Goal: Information Seeking & Learning: Learn about a topic

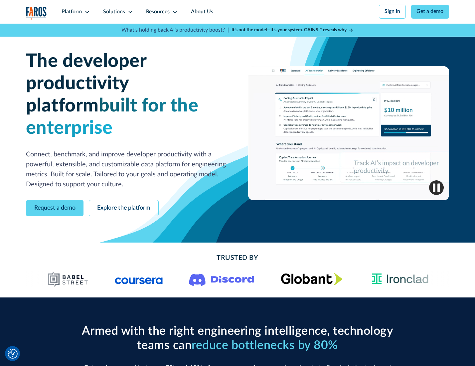
click at [86, 12] on icon at bounding box center [86, 11] width 5 height 5
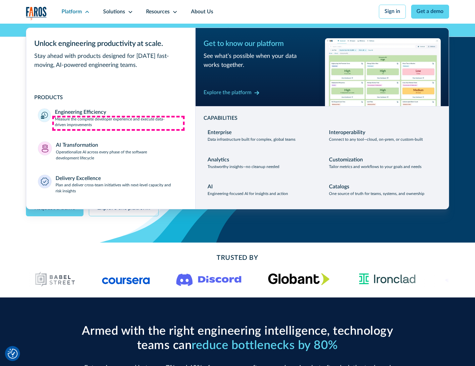
click at [118, 123] on p "Measure the complete developer experience and execute data-driven improvements" at bounding box center [119, 122] width 128 height 12
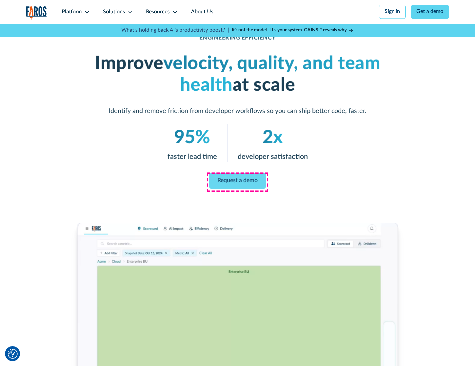
click at [237, 181] on link "Request a demo" at bounding box center [237, 181] width 57 height 16
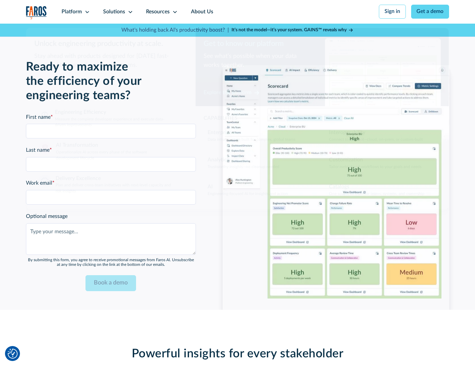
scroll to position [1448, 0]
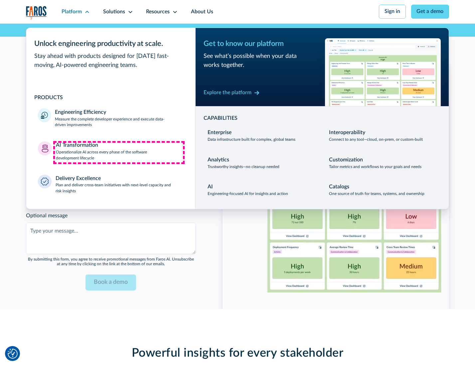
click at [119, 152] on p "Operationalize AI across every phase of the software development lifecycle" at bounding box center [120, 155] width 128 height 12
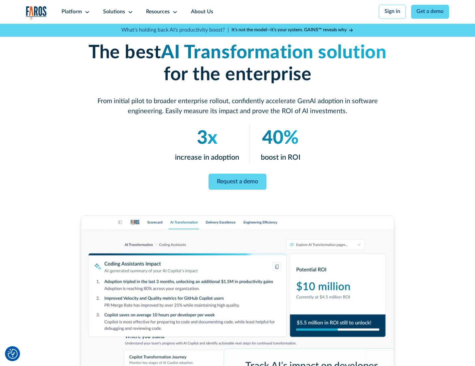
click at [237, 181] on link "Request a demo" at bounding box center [238, 182] width 58 height 16
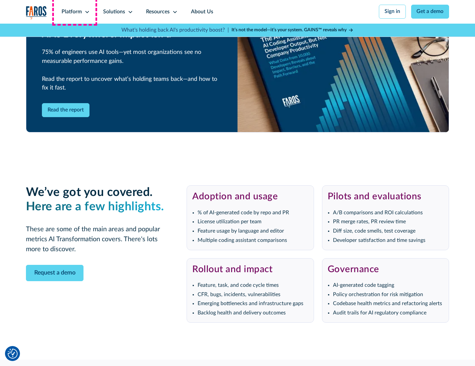
click at [74, 12] on div "Platform" at bounding box center [72, 12] width 20 height 8
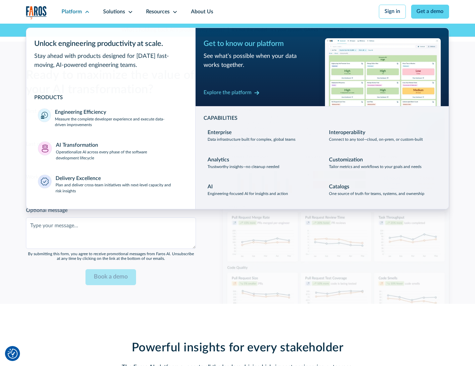
scroll to position [1608, 0]
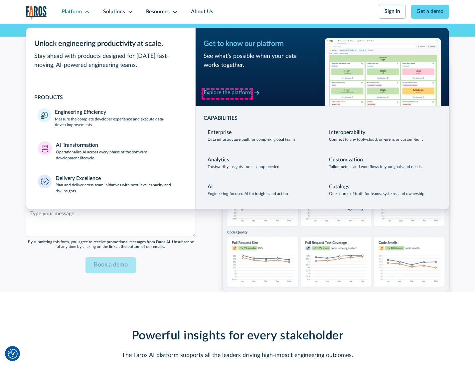
click at [227, 93] on div "Explore the platform" at bounding box center [228, 93] width 48 height 8
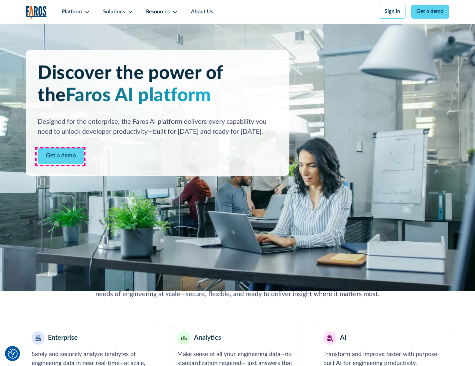
click at [60, 156] on link "Get a demo" at bounding box center [61, 156] width 47 height 16
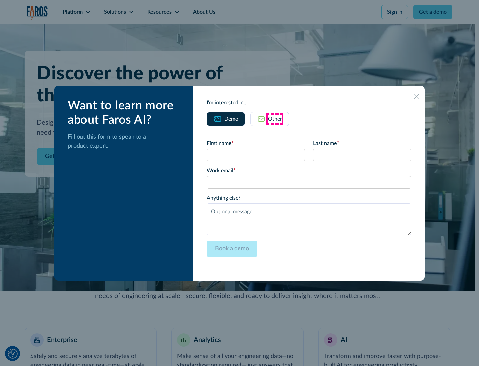
click at [275, 119] on div "Other" at bounding box center [275, 119] width 14 height 8
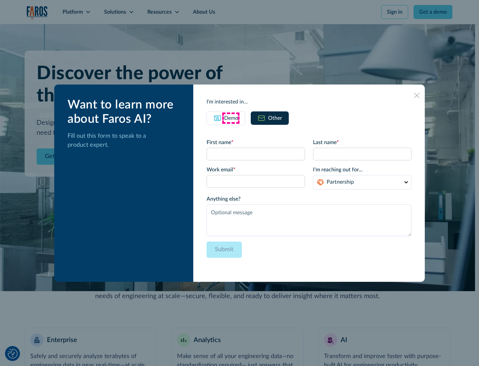
click at [230, 118] on div "Demo" at bounding box center [231, 118] width 14 height 8
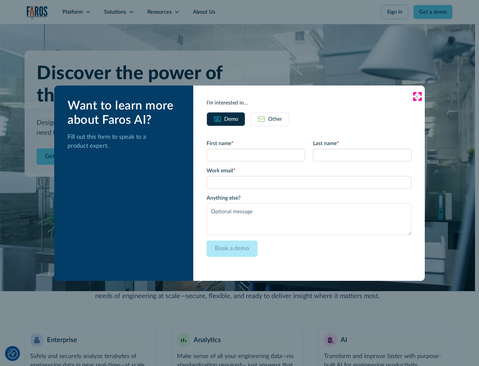
click at [417, 96] on icon at bounding box center [416, 96] width 5 height 5
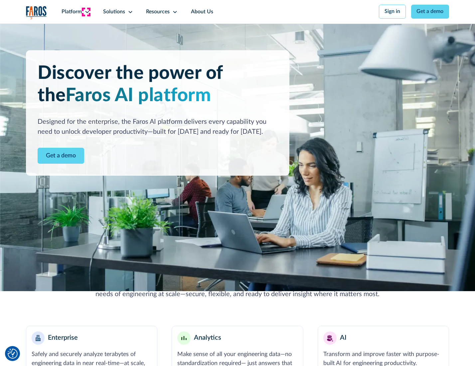
click at [86, 12] on icon at bounding box center [86, 11] width 5 height 5
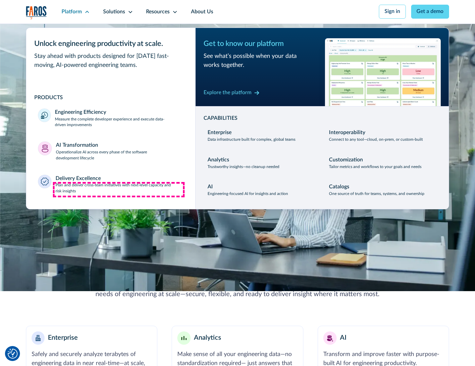
click at [119, 190] on p "Plan and deliver cross-team initiatives with next-level capacity and risk insig…" at bounding box center [120, 188] width 128 height 12
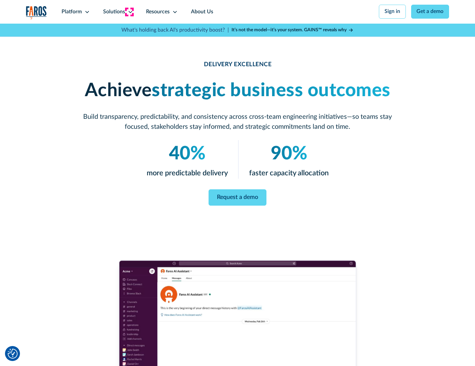
click at [129, 12] on icon at bounding box center [130, 11] width 5 height 5
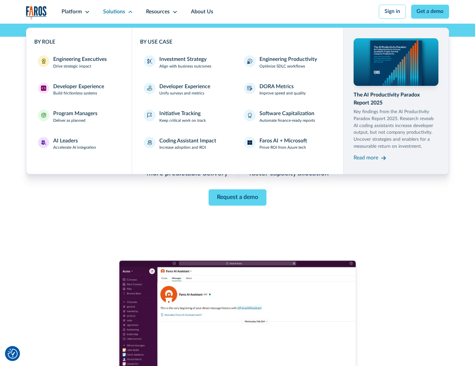
click at [78, 63] on div "Engineering Executives" at bounding box center [80, 60] width 54 height 8
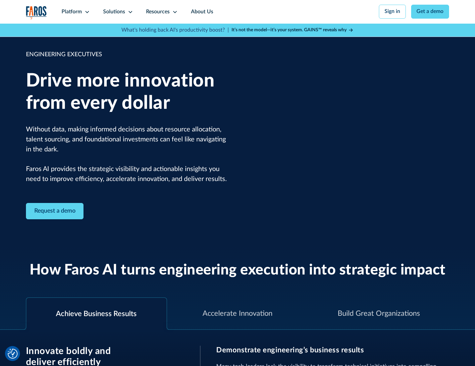
click at [129, 12] on icon at bounding box center [130, 11] width 5 height 5
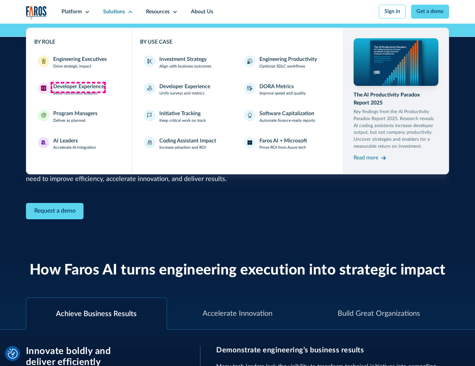
click at [78, 87] on div "Developer Experience" at bounding box center [78, 87] width 51 height 8
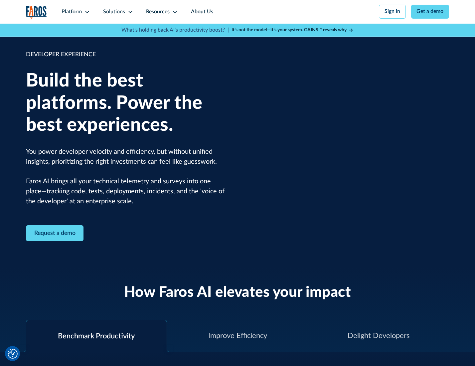
click at [117, 12] on div "Solutions" at bounding box center [114, 12] width 22 height 8
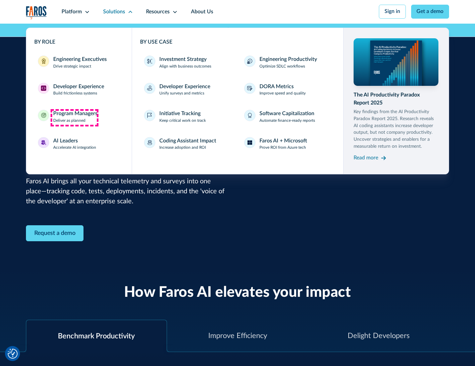
click at [74, 117] on div "Program Managers" at bounding box center [75, 114] width 44 height 8
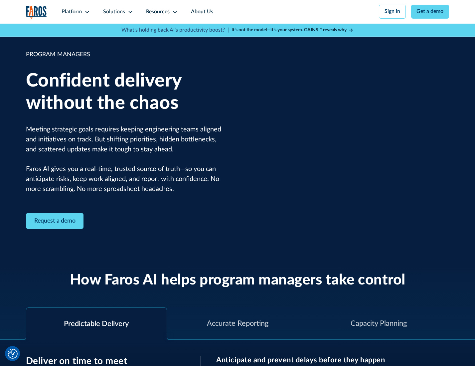
click at [129, 12] on icon at bounding box center [130, 11] width 5 height 5
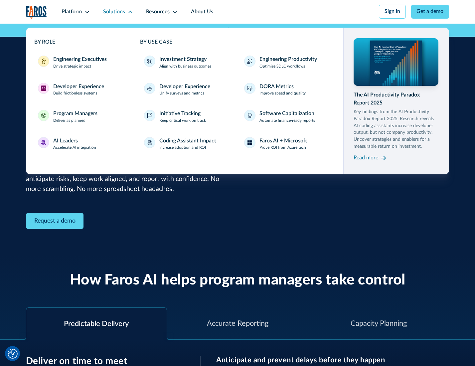
click at [74, 145] on div "AI Leaders" at bounding box center [65, 141] width 25 height 8
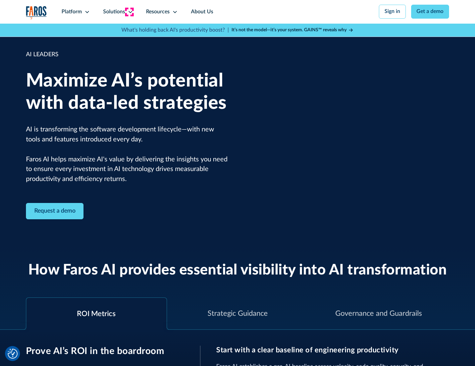
click at [129, 12] on icon at bounding box center [130, 11] width 5 height 5
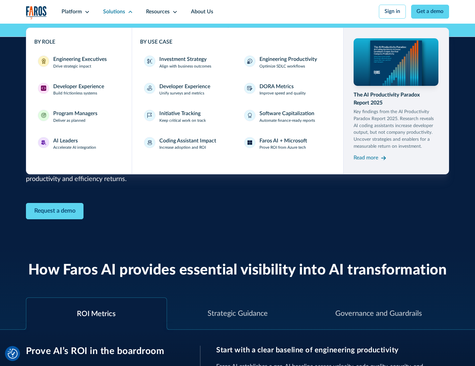
click at [182, 60] on div "Investment Strategy" at bounding box center [182, 60] width 47 height 8
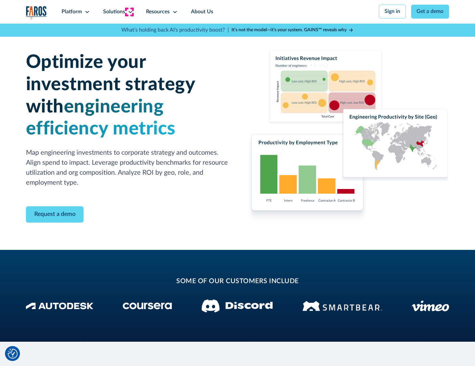
click at [129, 12] on icon at bounding box center [130, 11] width 5 height 5
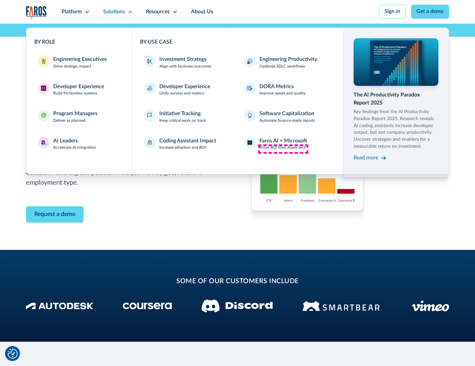
click at [283, 149] on p "Prove ROI from Azure tech" at bounding box center [282, 148] width 47 height 6
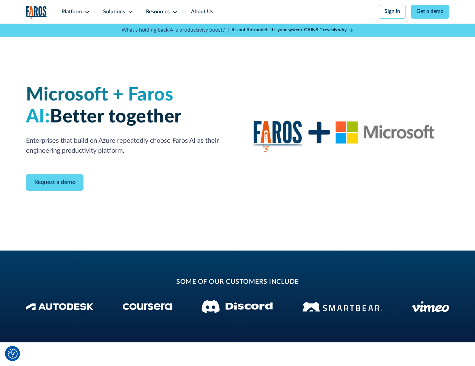
click at [129, 12] on icon at bounding box center [130, 11] width 5 height 5
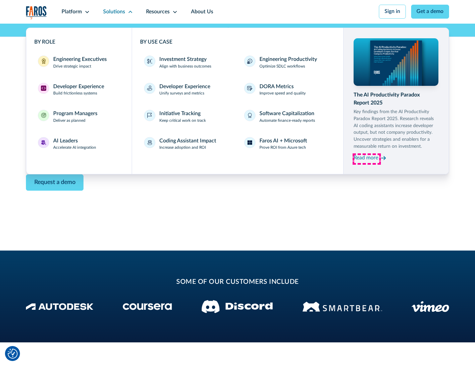
click at [366, 159] on div "Read more" at bounding box center [366, 158] width 25 height 8
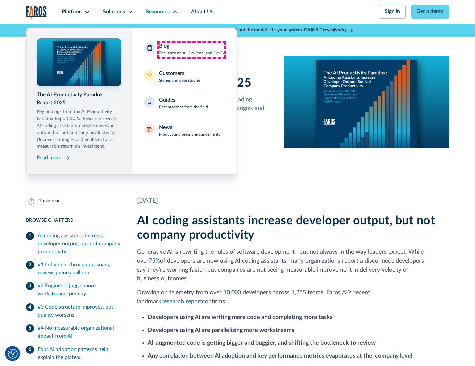
click at [191, 50] on div "Blog The latest on AI, DevProd, and DevEx" at bounding box center [192, 49] width 66 height 14
